Goal: Transaction & Acquisition: Purchase product/service

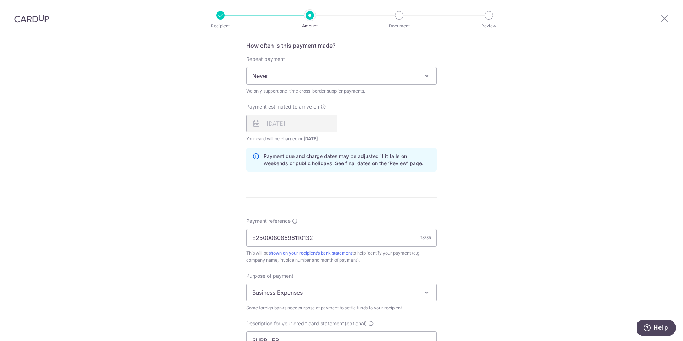
scroll to position [705, 0]
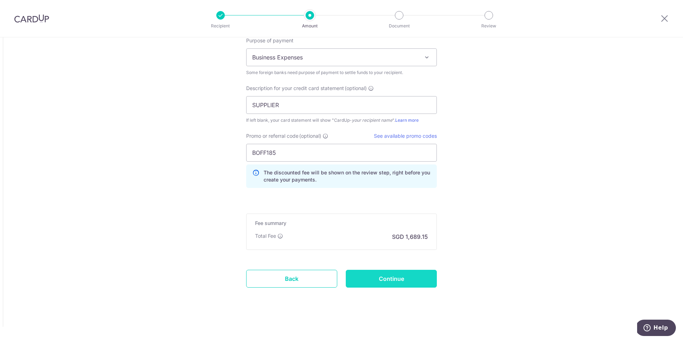
click at [407, 275] on input "Continue" at bounding box center [391, 279] width 91 height 18
type input "Update Schedule"
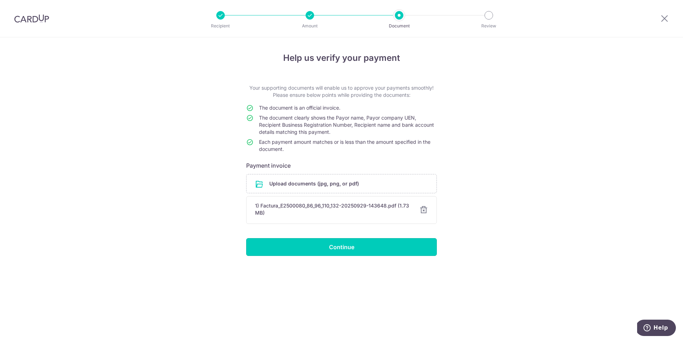
click at [402, 255] on input "Continue" at bounding box center [341, 247] width 191 height 18
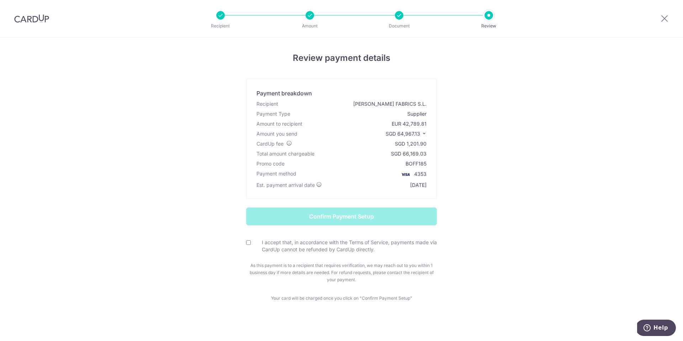
click at [298, 250] on label "I accept that, in accordance with the Terms of Service, payments made via CardU…" at bounding box center [346, 246] width 182 height 14
click at [251, 245] on input "I accept that, in accordance with the Terms of Service, payments made via CardU…" at bounding box center [248, 242] width 5 height 5
checkbox input "true"
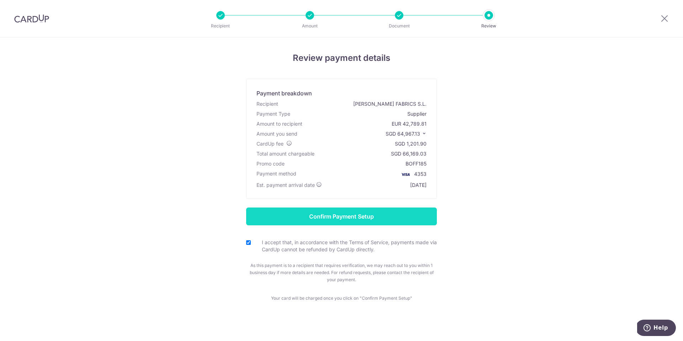
click at [329, 222] on input "Confirm Payment Setup" at bounding box center [341, 216] width 191 height 18
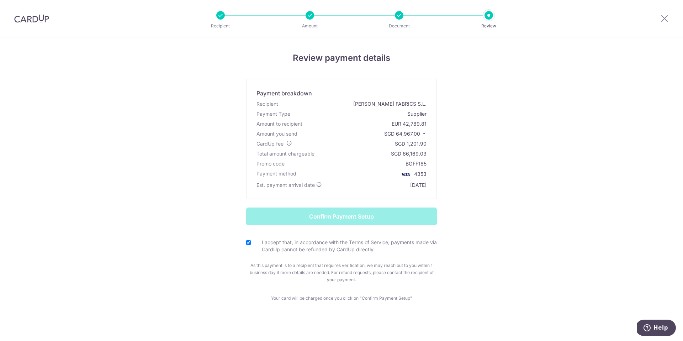
click at [528, 234] on form "Confirm Payment Setup I accept that, in accordance with the Terms of Service, p…" at bounding box center [341, 245] width 416 height 76
click at [376, 218] on form "Confirm Payment Setup I accept that, in accordance with the Terms of Service, p…" at bounding box center [341, 245] width 416 height 76
click at [445, 218] on form "Confirm Payment Setup I accept that, in accordance with the Terms of Service, p…" at bounding box center [341, 245] width 416 height 76
drag, startPoint x: 373, startPoint y: 220, endPoint x: 289, endPoint y: 233, distance: 85.6
click at [373, 220] on form "Confirm Payment Setup I accept that, in accordance with the Terms of Service, p…" at bounding box center [341, 245] width 416 height 76
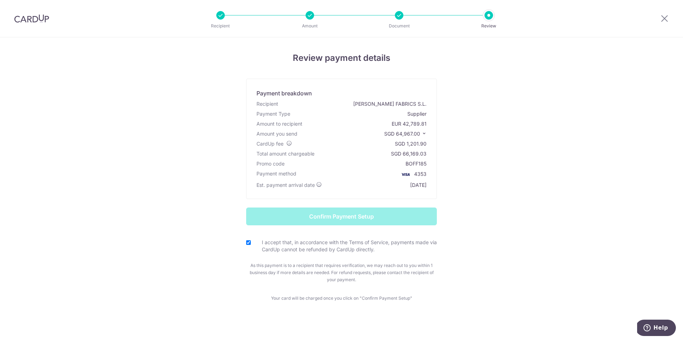
click at [251, 241] on div "I accept that, in accordance with the Terms of Service, payments made via CardU…" at bounding box center [341, 246] width 191 height 15
click at [248, 244] on input "I accept that, in accordance with the Terms of Service, payments made via CardU…" at bounding box center [248, 242] width 5 height 5
checkbox input "true"
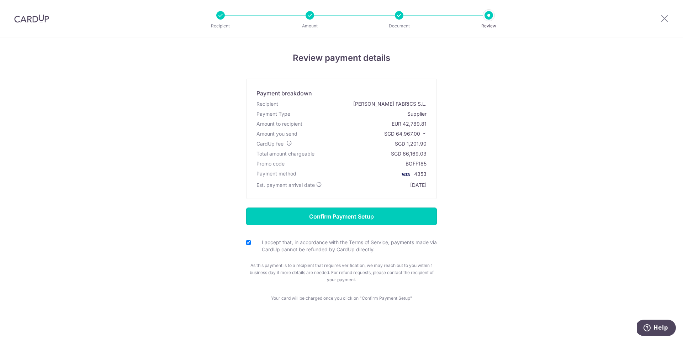
click at [281, 222] on input "Confirm Payment Setup" at bounding box center [341, 216] width 191 height 18
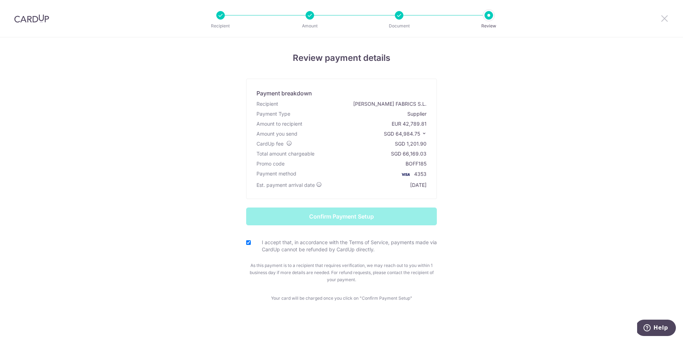
click at [668, 17] on icon at bounding box center [664, 18] width 9 height 9
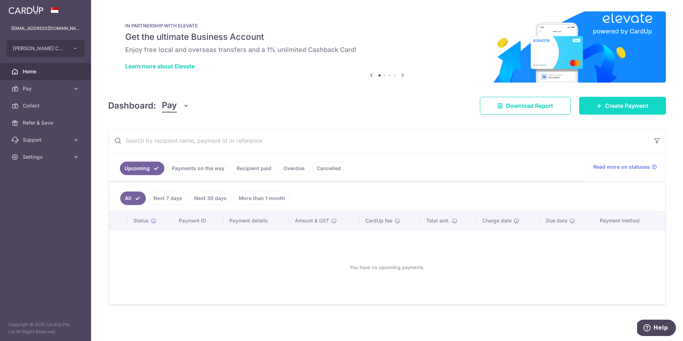
click at [611, 107] on span "Create Payment" at bounding box center [626, 105] width 43 height 9
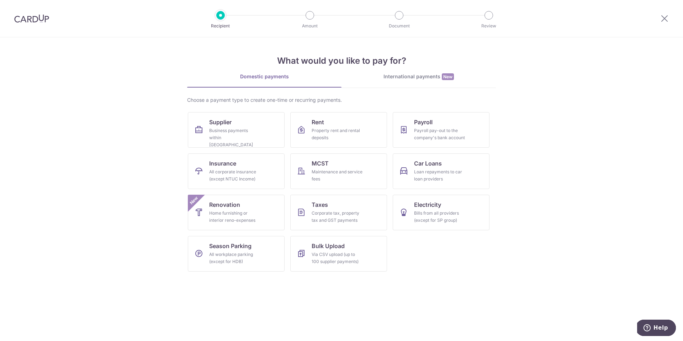
click at [397, 69] on div "What would you like to pay for? Domestic payments International payments New Ch…" at bounding box center [341, 157] width 309 height 240
click at [400, 75] on div "International payments New" at bounding box center [419, 76] width 154 height 7
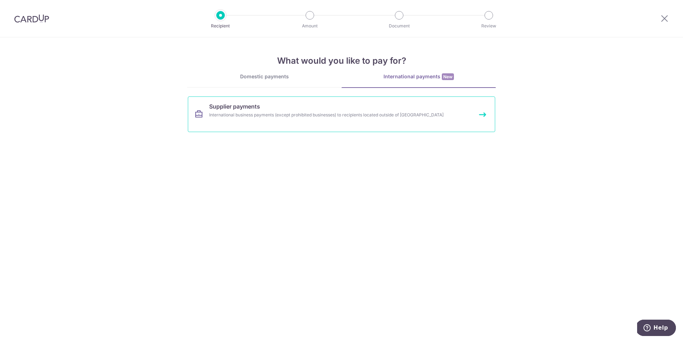
click at [355, 109] on link "Supplier payments International business payments (except prohibited businesses…" at bounding box center [341, 114] width 307 height 36
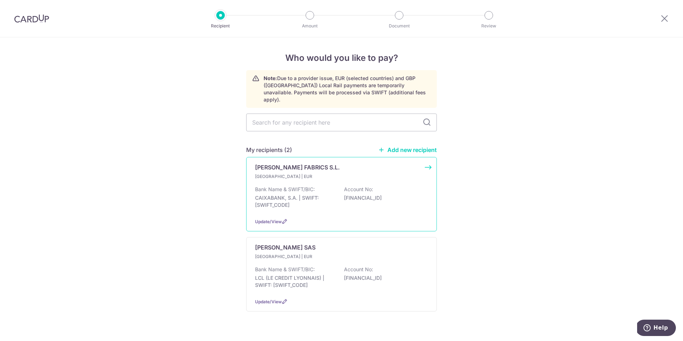
click at [318, 194] on p "CAIXABANK, S.A. | SWIFT: CAIXESBBXXX" at bounding box center [295, 201] width 80 height 14
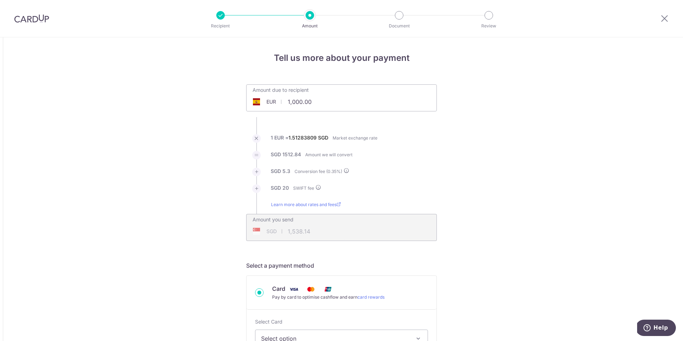
click at [320, 100] on input "1,000.00" at bounding box center [302, 102] width 110 height 16
type input "1,000.00"
type input "1,538.12"
click at [317, 103] on input "1,000.00" at bounding box center [302, 102] width 110 height 16
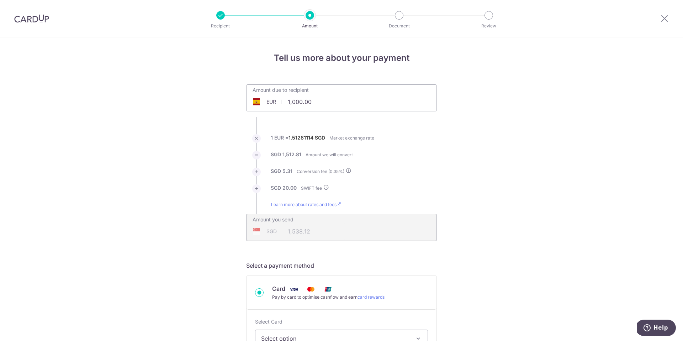
click at [316, 103] on input "1,000.00" at bounding box center [302, 102] width 110 height 16
type input "6"
click at [424, 194] on li "SGD 20.00 SWIFT fee" at bounding box center [341, 192] width 191 height 17
click at [419, 147] on li "1 EUR = 1.51281114 SGD Market exchange rate" at bounding box center [341, 142] width 191 height 17
type input "10,000.00"
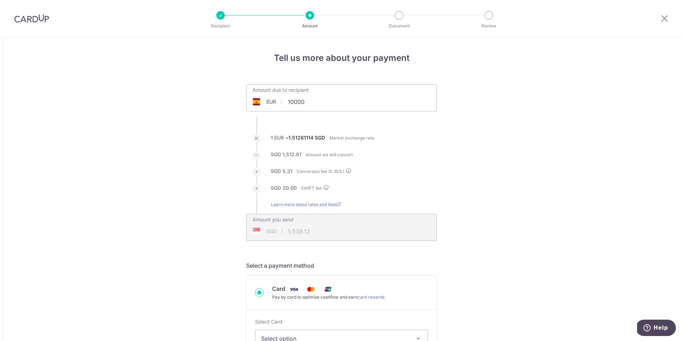
type input "15,201.84"
click at [289, 103] on input "10,000.00" at bounding box center [302, 102] width 110 height 16
type input "6,000.00"
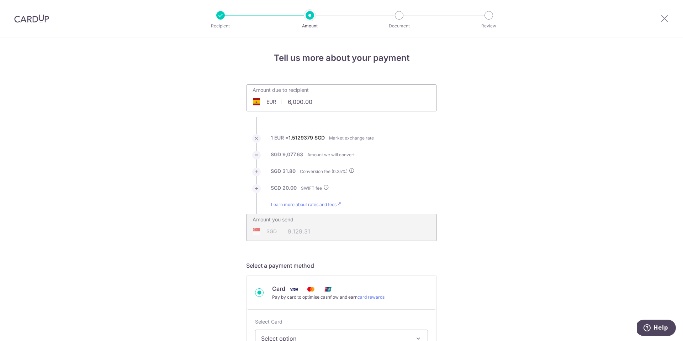
type input "9,129.31"
click at [322, 106] on input "6,000.00" at bounding box center [302, 102] width 110 height 16
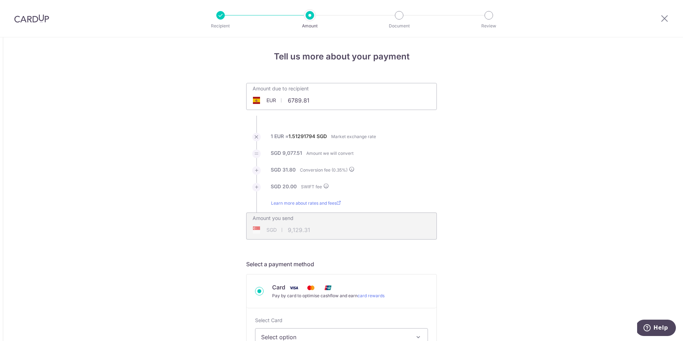
click at [428, 144] on li "1 EUR = 1.51291794 SGD Market exchange rate" at bounding box center [341, 141] width 191 height 17
type input "6,789.81"
type input "10,328.77"
click at [295, 102] on input "6,789.81" at bounding box center [302, 100] width 110 height 16
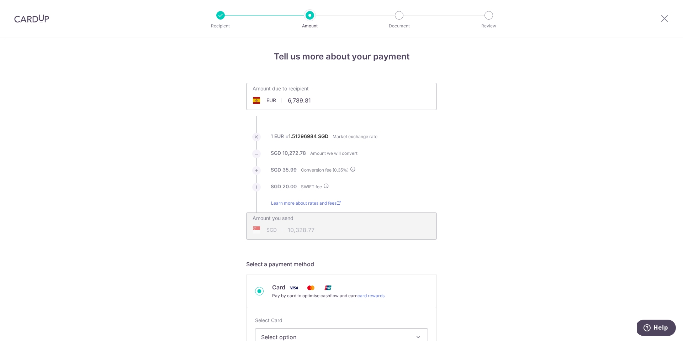
click at [295, 102] on input "6,789.81" at bounding box center [302, 100] width 110 height 16
type input "6,500.00"
type input "9,888.41"
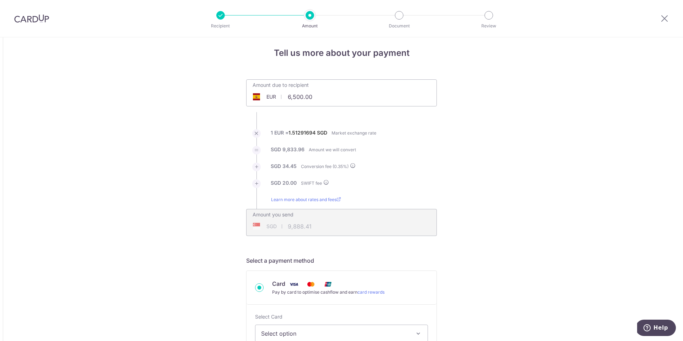
scroll to position [6, 0]
click at [296, 98] on input "6,500.00" at bounding box center [302, 96] width 110 height 16
type input "6,589.81"
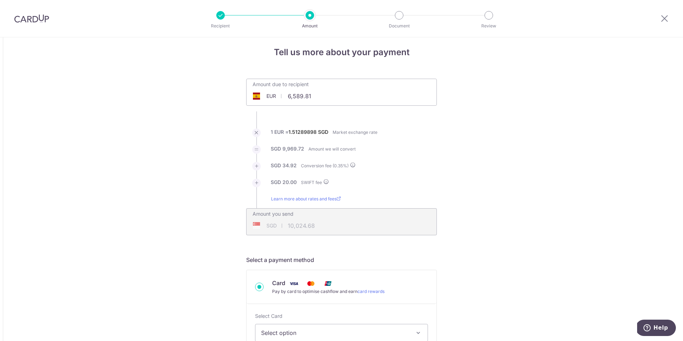
type input "10,024.68"
click at [307, 94] on input "6,589.81" at bounding box center [302, 96] width 110 height 16
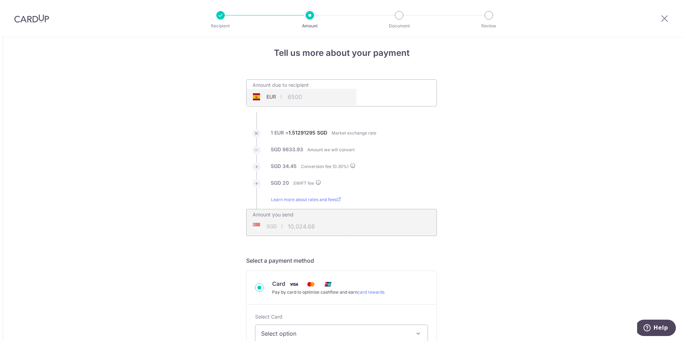
type input "6,500.00"
type input "9,888.38"
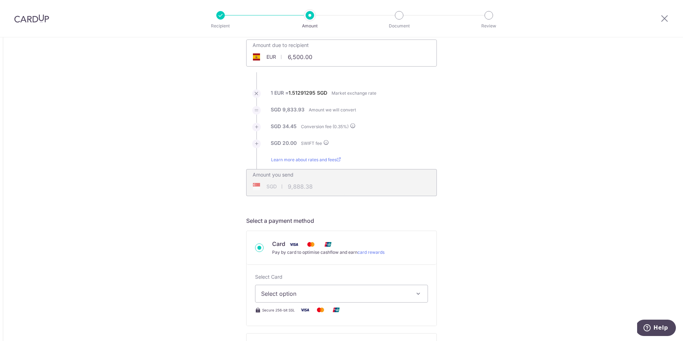
scroll to position [94, 0]
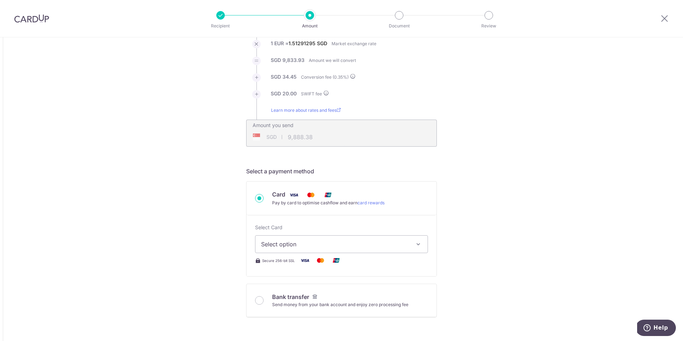
click at [310, 238] on button "Select option" at bounding box center [341, 244] width 173 height 18
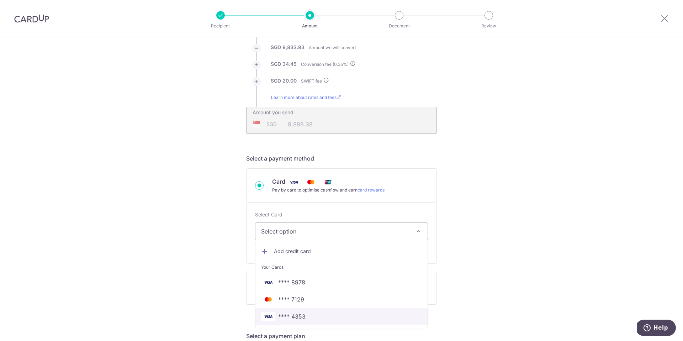
click at [324, 316] on span "**** 4353" at bounding box center [341, 316] width 161 height 9
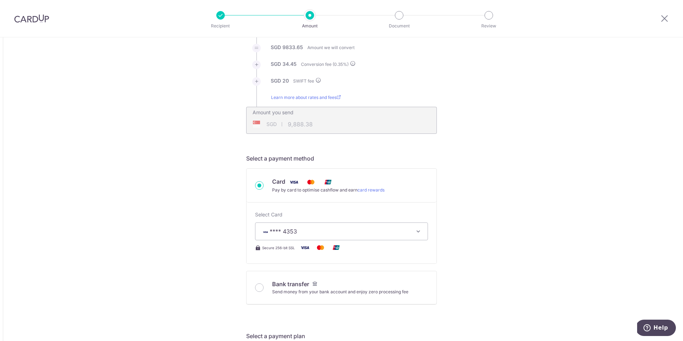
type input "6,500.00"
type input "9,888.10"
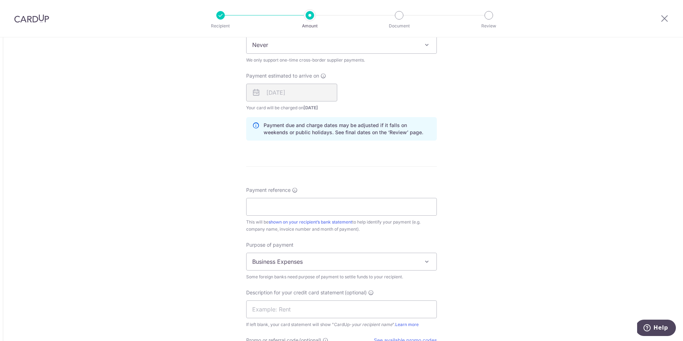
scroll to position [524, 0]
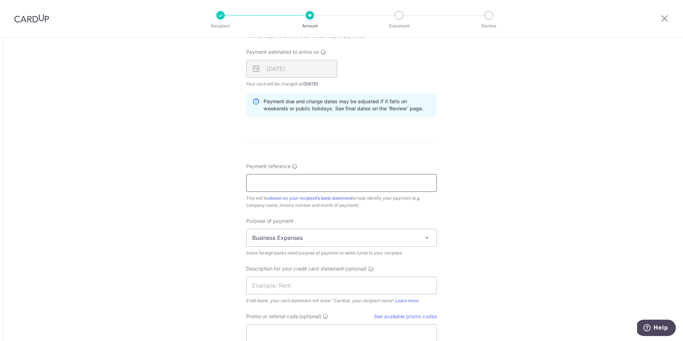
click at [305, 190] on input "Payment reference" at bounding box center [341, 183] width 191 height 18
type input "E2500080/86/96/110/132"
click at [297, 180] on input "E2500080/86/96/110/132" at bounding box center [341, 183] width 191 height 18
click at [334, 184] on input "E2500080/86/96/110/132" at bounding box center [341, 183] width 191 height 18
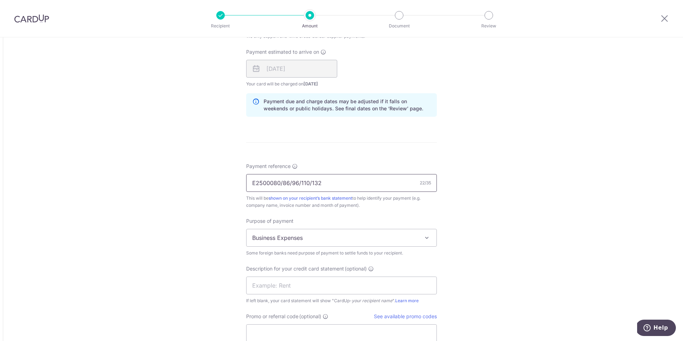
click at [334, 184] on input "E2500080/86/96/110/132" at bounding box center [341, 183] width 191 height 18
click at [334, 184] on input "Payment reference" at bounding box center [341, 183] width 191 height 18
type input "E25000808696110132"
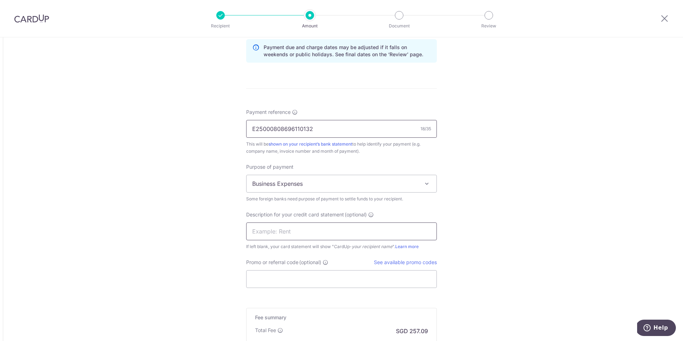
scroll to position [589, 0]
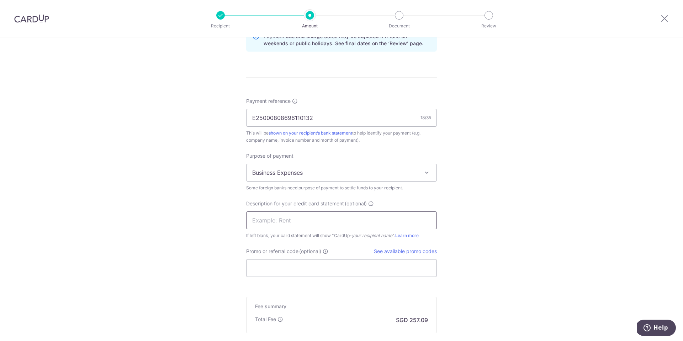
click at [338, 222] on input "text" at bounding box center [341, 220] width 191 height 18
type input "supplier"
click at [376, 265] on input "Promo or referral code (optional)" at bounding box center [341, 268] width 191 height 18
paste input "SGNEW14"
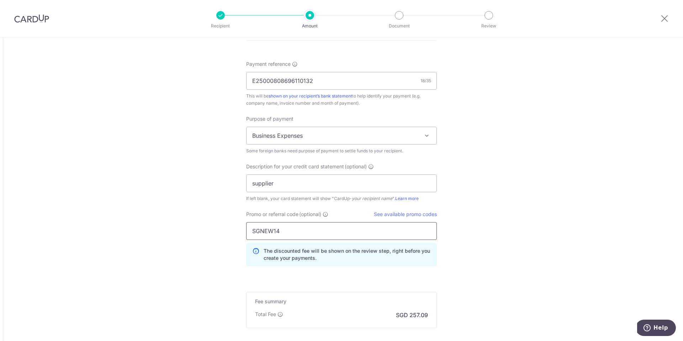
scroll to position [705, 0]
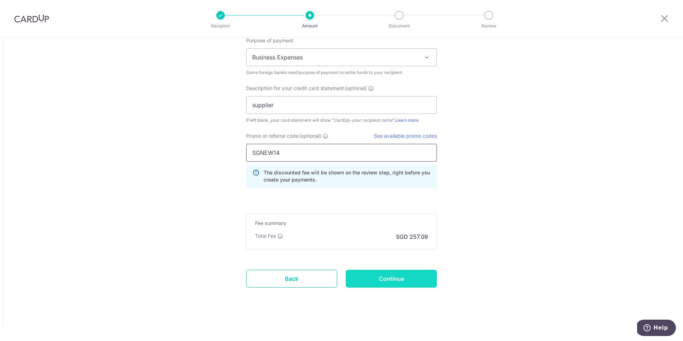
type input "SGNEW14"
click at [381, 284] on input "Continue" at bounding box center [391, 279] width 91 height 18
type input "Create Schedule"
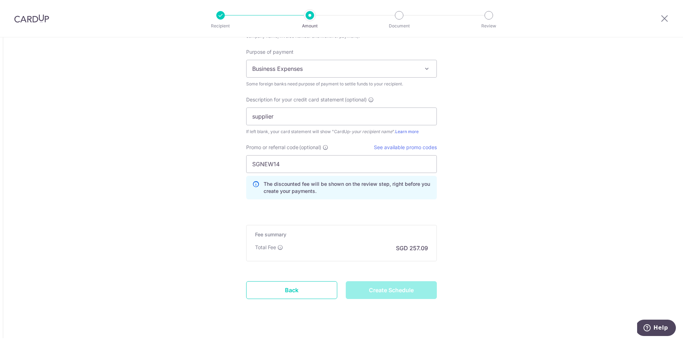
scroll to position [614, 0]
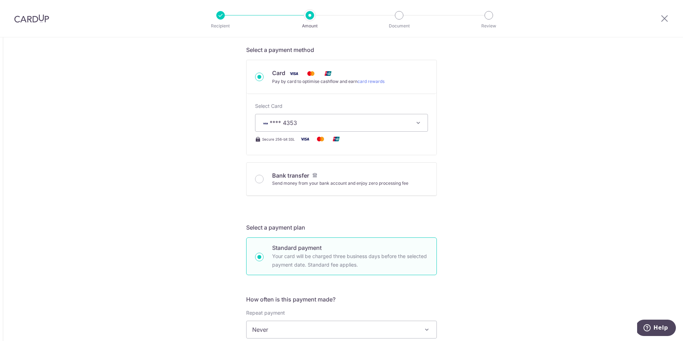
scroll to position [215, 0]
click at [305, 122] on span "**** 4353" at bounding box center [335, 123] width 148 height 9
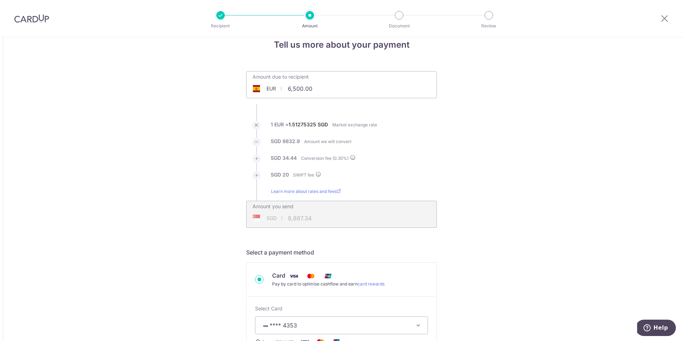
scroll to position [5, 0]
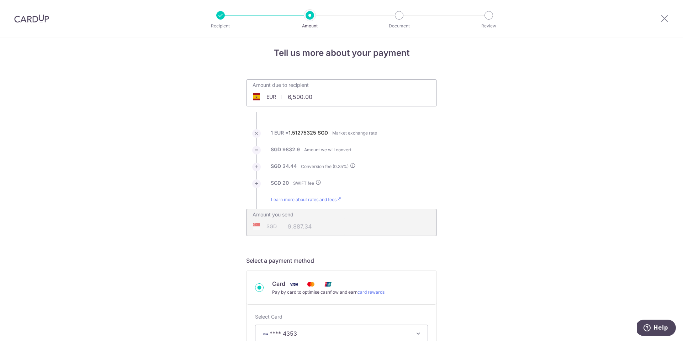
click at [315, 88] on div "Amount due to recipient EUR 6,500.00 6500" at bounding box center [302, 88] width 110 height 17
click at [312, 97] on input "6,500.00" at bounding box center [302, 97] width 110 height 16
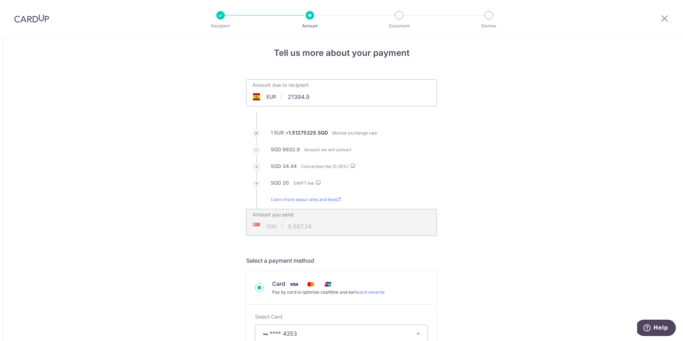
type input "21,394.90"
type input "32,496.79"
type input "21,394.90"
type input "32,496.49"
click at [327, 95] on input "21,394.90" at bounding box center [302, 97] width 110 height 16
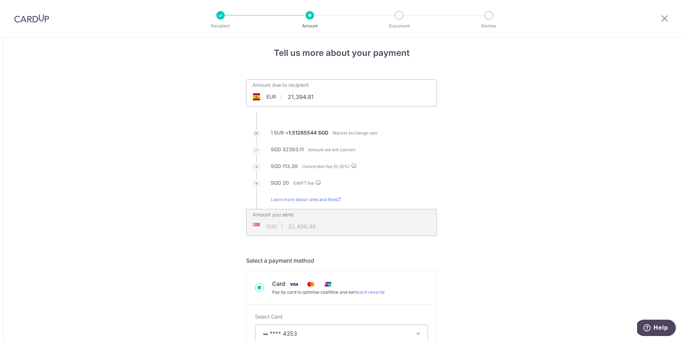
click at [405, 128] on ul "Amount due to recipient EUR 21,394.81 21394.9 1 EUR = 1.51265544 SGD Market exc…" at bounding box center [341, 157] width 191 height 157
type input "21,394.81"
type input "32,496.21"
type input "21,394.81"
type input "32,495.61"
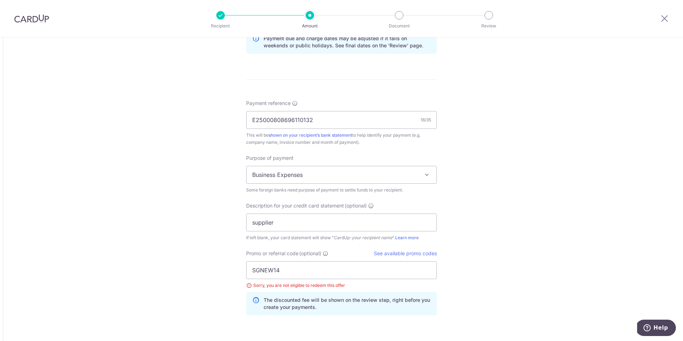
scroll to position [592, 0]
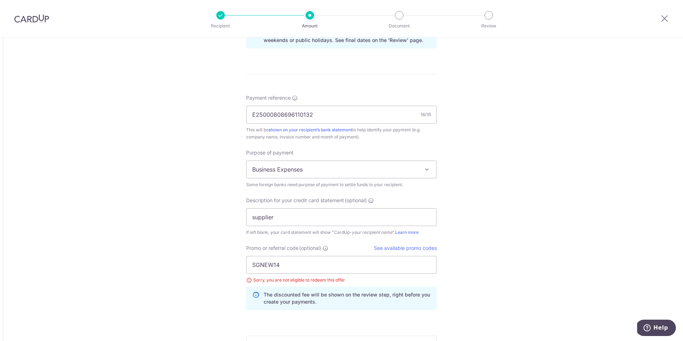
click at [271, 274] on div "SGNEW14 Sorry, you are not eligible to redeem this offer The discounted fee wil…" at bounding box center [341, 283] width 191 height 54
click at [275, 269] on input "SGNEW14" at bounding box center [341, 265] width 191 height 18
paste input "BOFF185"
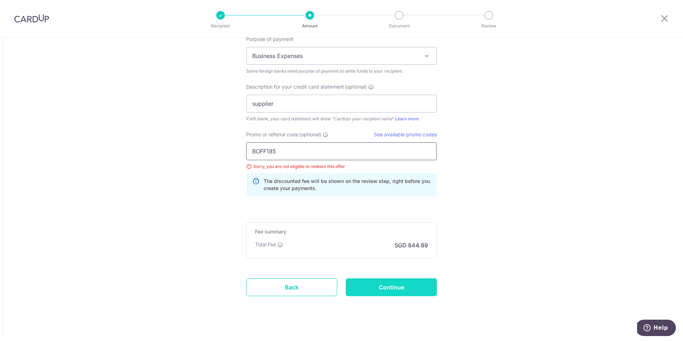
scroll to position [714, 0]
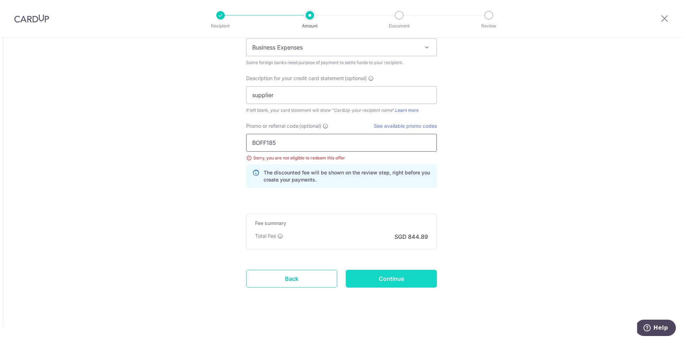
type input "BOFF185"
click at [387, 272] on input "Continue" at bounding box center [391, 279] width 91 height 18
type input "Update Schedule"
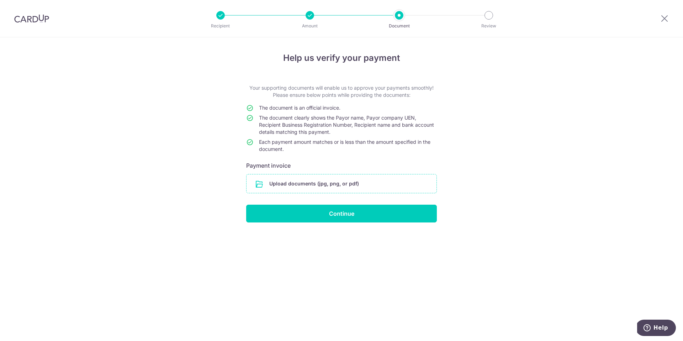
click at [349, 186] on input "file" at bounding box center [342, 183] width 190 height 19
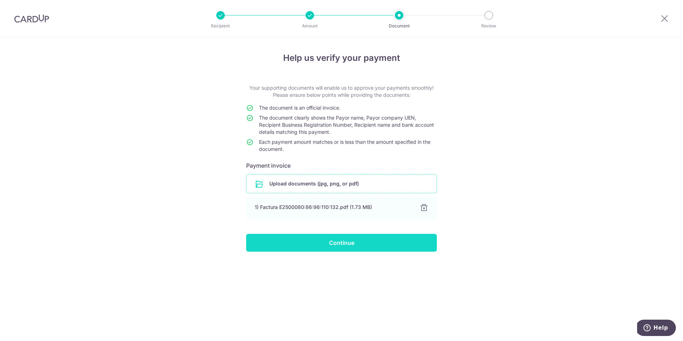
click at [374, 248] on input "Continue" at bounding box center [341, 243] width 191 height 18
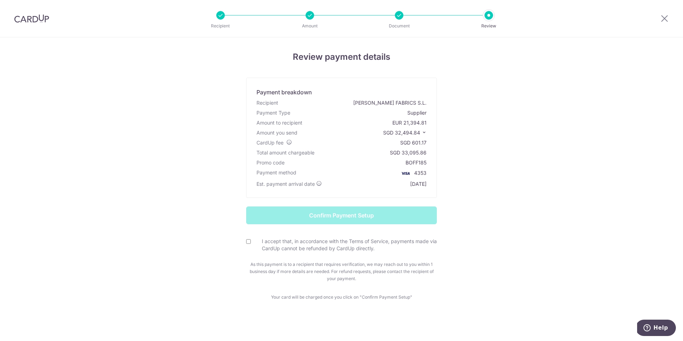
scroll to position [1, 0]
click at [246, 246] on div "I accept that, in accordance with the Terms of Service, payments made via CardU…" at bounding box center [341, 244] width 191 height 15
click at [248, 241] on input "I accept that, in accordance with the Terms of Service, payments made via CardU…" at bounding box center [248, 241] width 5 height 5
checkbox input "true"
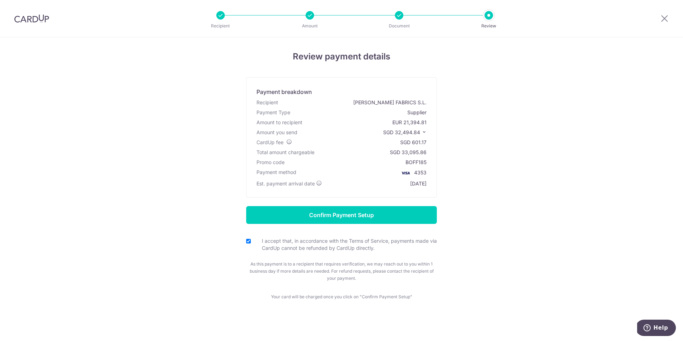
drag, startPoint x: 412, startPoint y: 136, endPoint x: 415, endPoint y: 132, distance: 4.8
click at [413, 134] on p "SGD 32,494.84" at bounding box center [404, 132] width 43 height 7
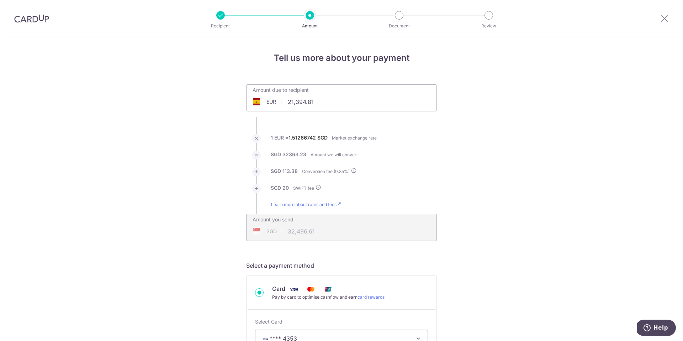
click at [305, 96] on input "21,394.81" at bounding box center [302, 102] width 110 height 16
click at [305, 97] on input "21,394.81" at bounding box center [302, 102] width 110 height 16
type input "42,789.81"
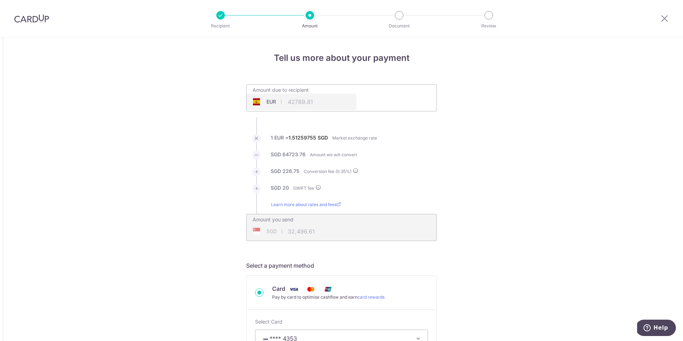
type input "64,970.51"
type input "42,789.81"
type input "64,970.99"
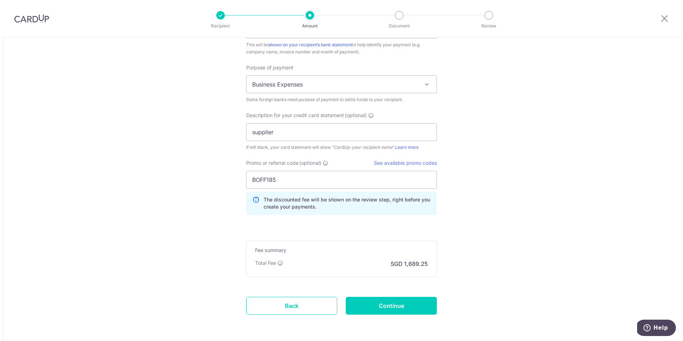
scroll to position [705, 0]
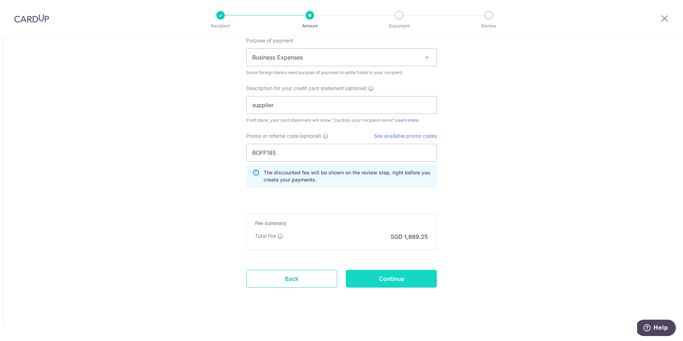
click at [393, 275] on input "Continue" at bounding box center [391, 279] width 91 height 18
type input "Update Schedule"
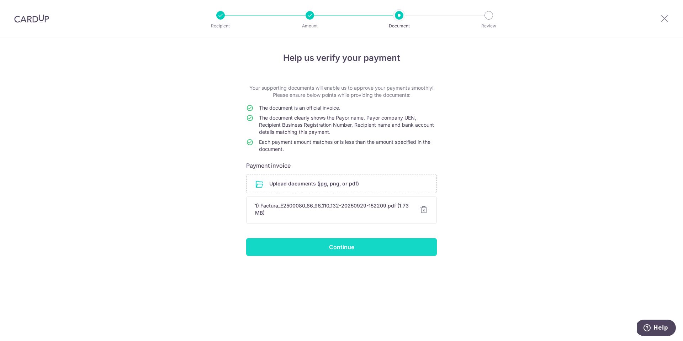
click at [367, 249] on input "Continue" at bounding box center [341, 247] width 191 height 18
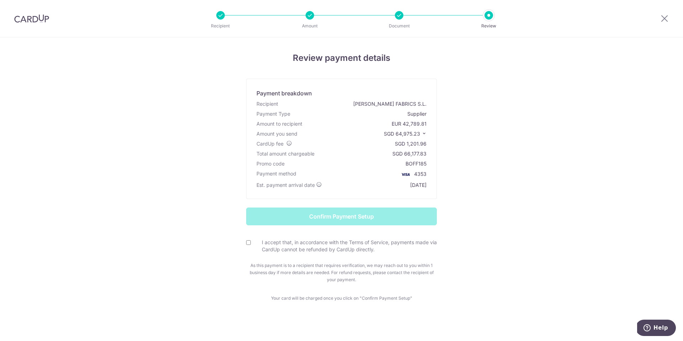
click at [248, 247] on div "I accept that, in accordance with the Terms of Service, payments made via CardU…" at bounding box center [341, 246] width 191 height 15
click at [249, 245] on div "I accept that, in accordance with the Terms of Service, payments made via CardU…" at bounding box center [341, 246] width 191 height 15
click at [247, 243] on input "I accept that, in accordance with the Terms of Service, payments made via CardU…" at bounding box center [248, 242] width 5 height 5
checkbox input "true"
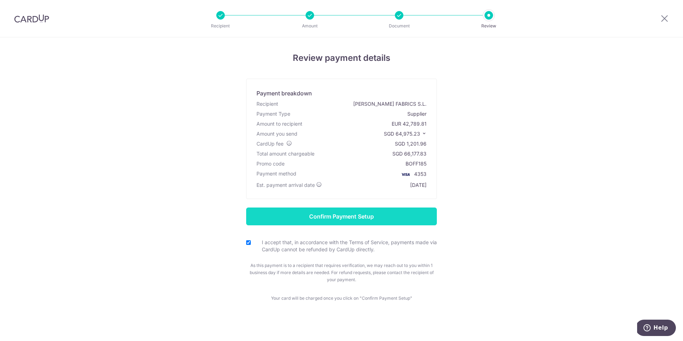
click at [286, 222] on input "Confirm Payment Setup" at bounding box center [341, 216] width 191 height 18
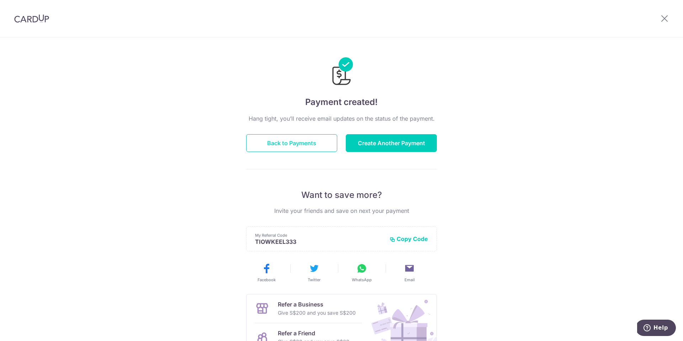
click at [320, 143] on button "Back to Payments" at bounding box center [291, 143] width 91 height 18
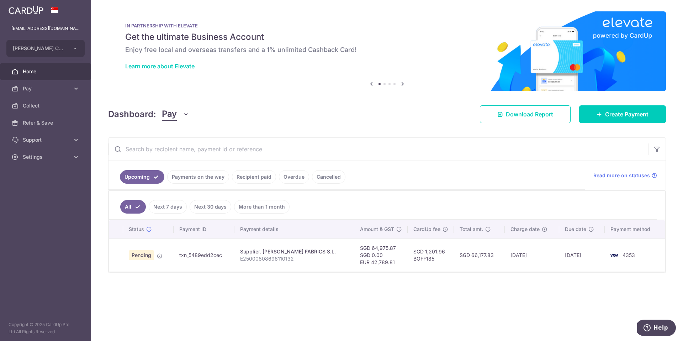
click at [162, 255] on td "Pending" at bounding box center [148, 254] width 51 height 33
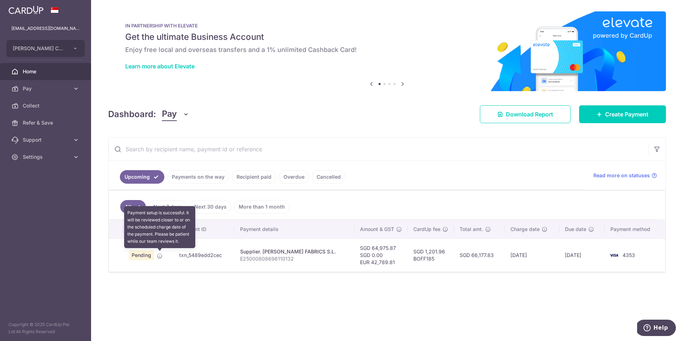
click at [161, 255] on icon at bounding box center [160, 256] width 6 height 6
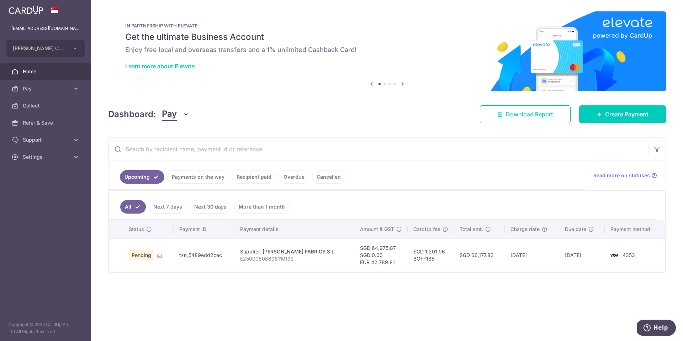
click at [533, 119] on link "Download Report" at bounding box center [525, 114] width 91 height 18
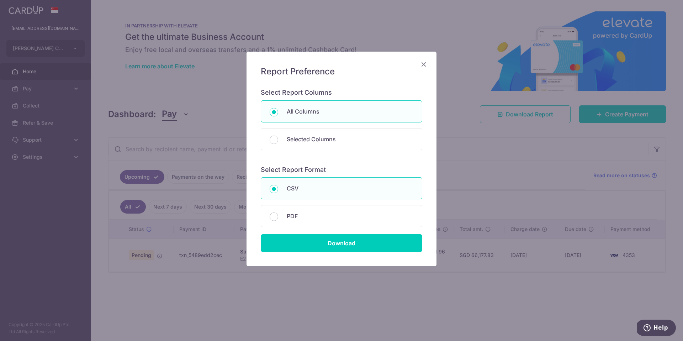
click at [419, 64] on div "Report Preference Select Report Columns All Columns Selected Columns Payment Id…" at bounding box center [342, 159] width 190 height 215
click at [423, 61] on icon "Close" at bounding box center [423, 64] width 9 height 9
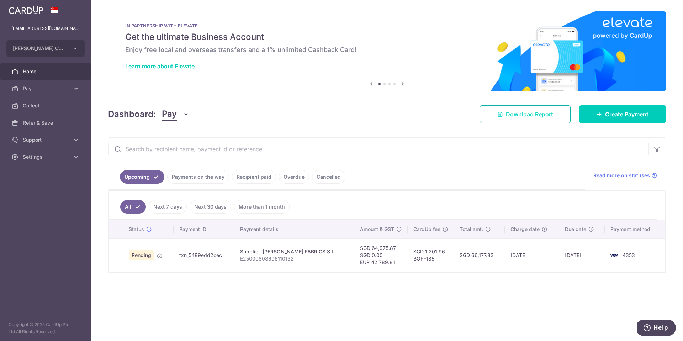
click at [542, 113] on span "Download Report" at bounding box center [529, 114] width 47 height 9
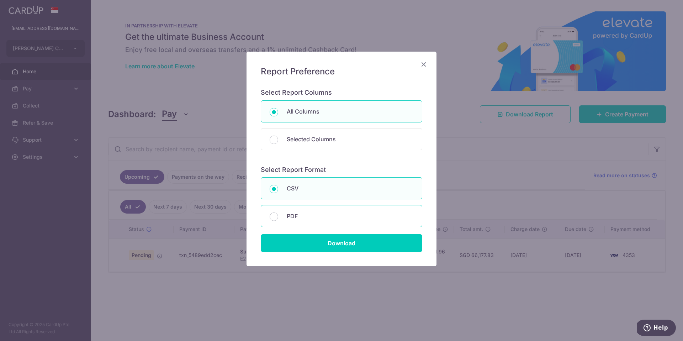
click at [352, 218] on p "PDF" at bounding box center [350, 216] width 127 height 9
click at [278, 218] on input "PDF" at bounding box center [274, 216] width 9 height 9
radio input "false"
radio input "true"
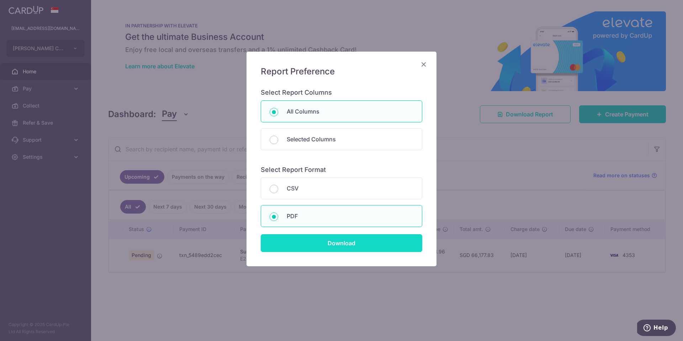
click at [360, 242] on input "Download" at bounding box center [342, 243] width 162 height 18
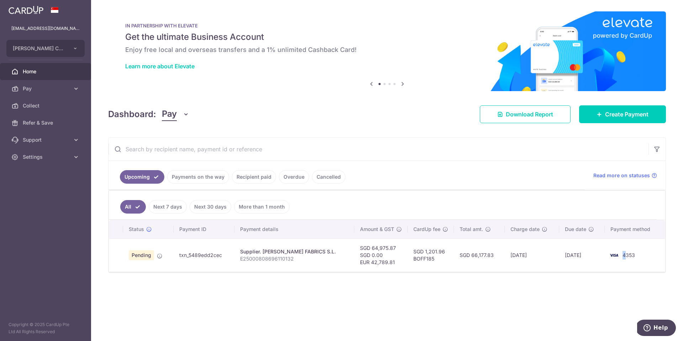
drag, startPoint x: 623, startPoint y: 257, endPoint x: 582, endPoint y: 266, distance: 41.3
click at [623, 257] on span "4353" at bounding box center [629, 255] width 12 height 6
drag, startPoint x: 480, startPoint y: 272, endPoint x: 523, endPoint y: 265, distance: 44.3
click at [528, 265] on div "Status Payment ID Payment details Amount & GST CardUp fee Total amt. Charge dat…" at bounding box center [387, 246] width 556 height 52
click at [225, 179] on link "Payments on the way" at bounding box center [198, 177] width 62 height 14
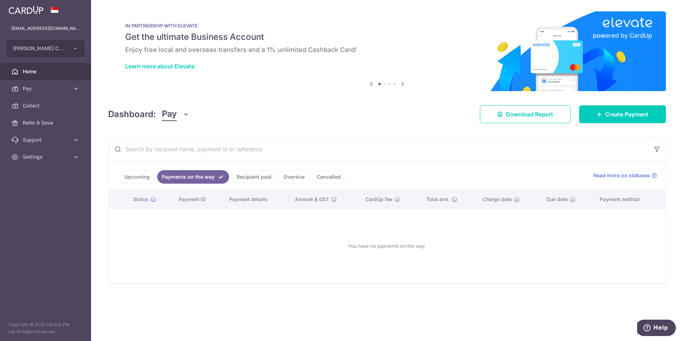
click at [270, 173] on link "Recipient paid" at bounding box center [254, 177] width 44 height 14
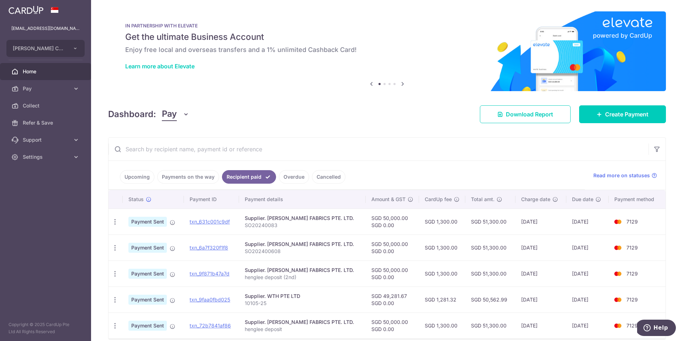
click at [299, 176] on link "Overdue" at bounding box center [294, 177] width 30 height 14
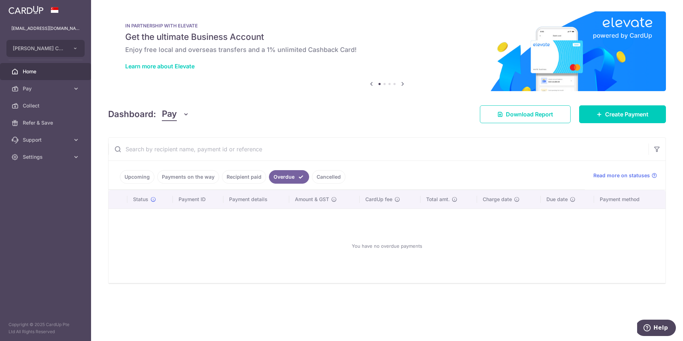
click at [336, 176] on link "Cancelled" at bounding box center [328, 177] width 33 height 14
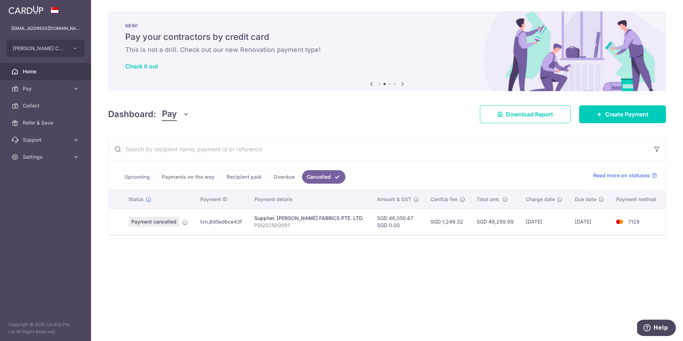
click at [182, 178] on link "Payments on the way" at bounding box center [188, 177] width 62 height 14
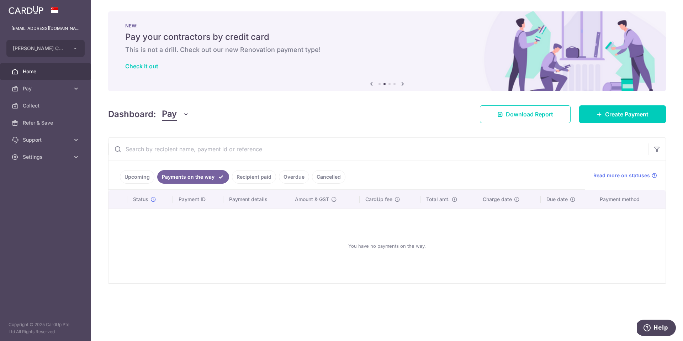
click at [127, 178] on link "Upcoming" at bounding box center [137, 177] width 35 height 14
